Goal: Transaction & Acquisition: Book appointment/travel/reservation

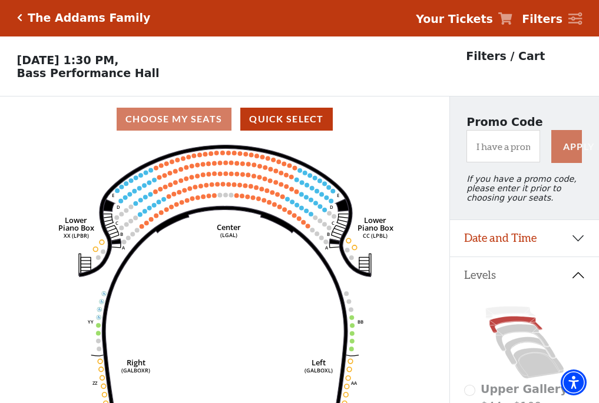
scroll to position [55, 0]
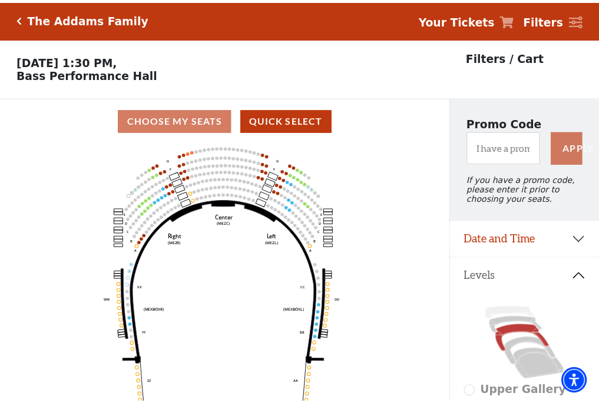
scroll to position [55, 0]
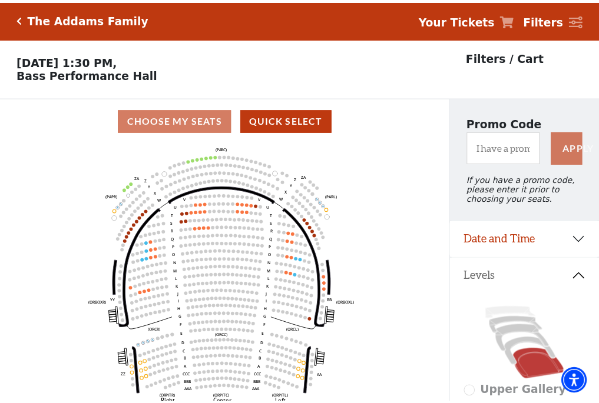
scroll to position [55, 0]
